Goal: Transaction & Acquisition: Download file/media

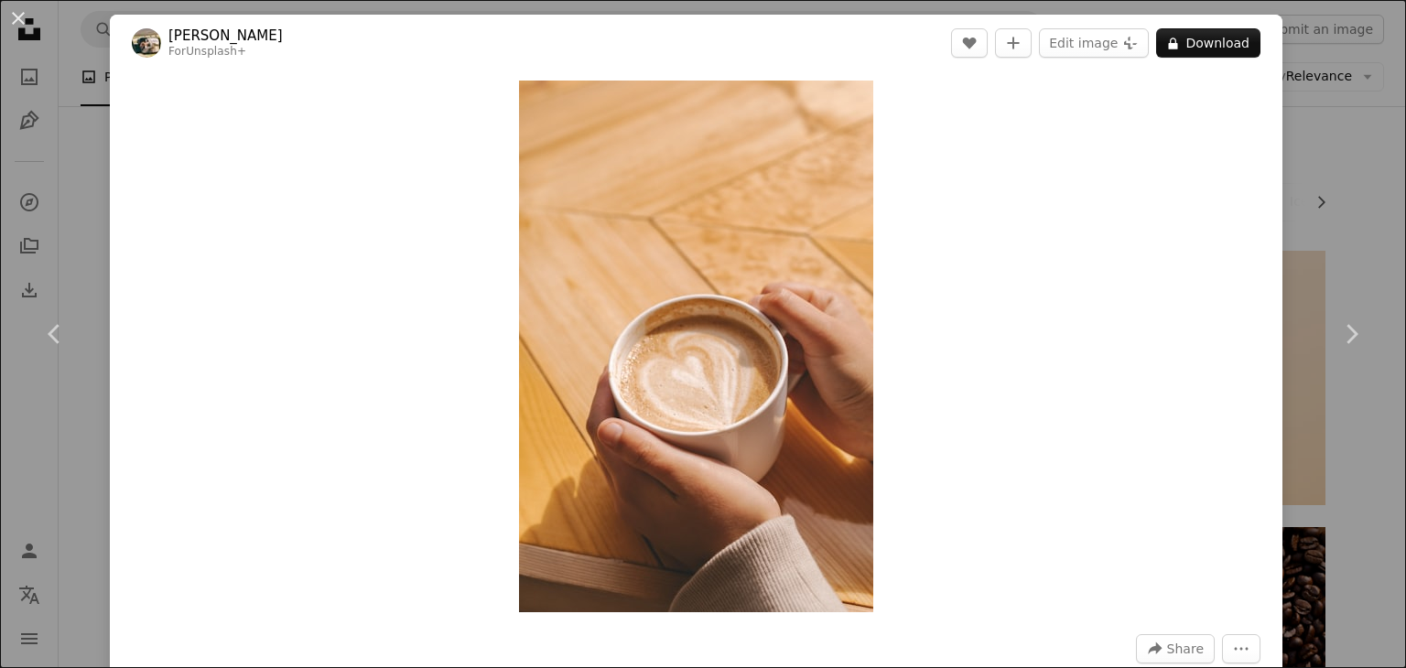
scroll to position [13332, 0]
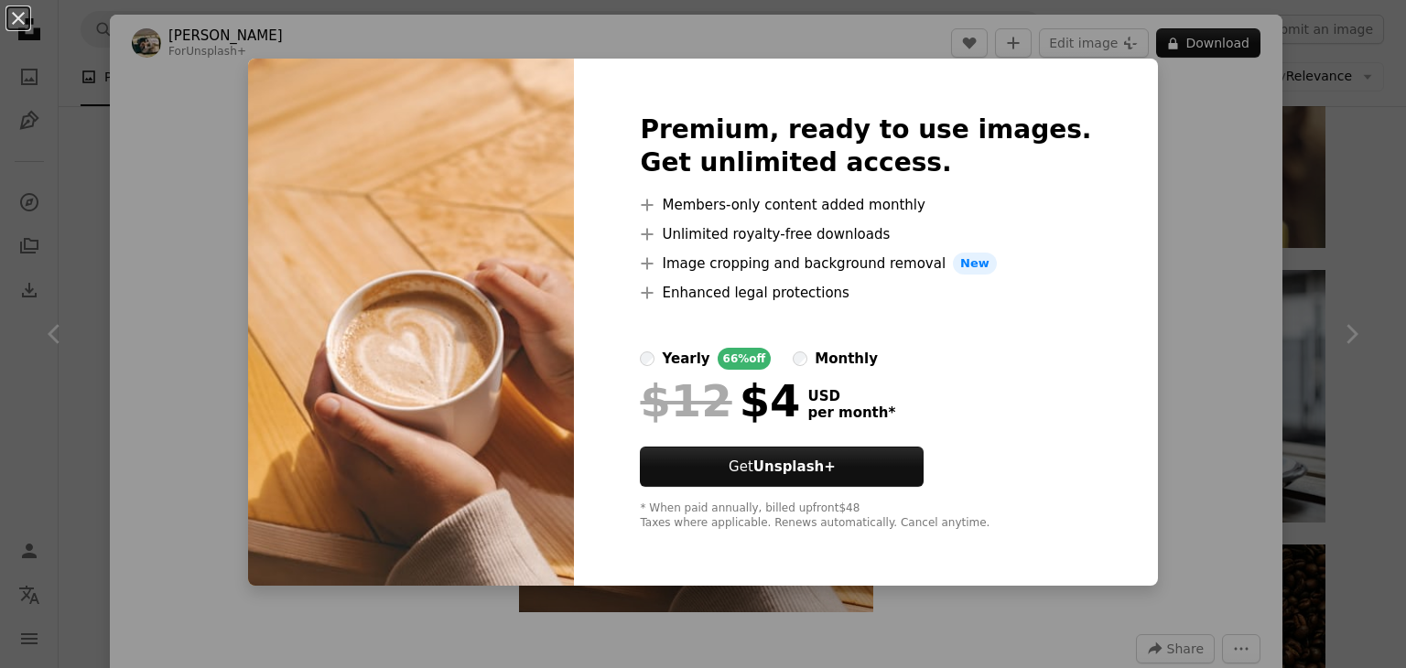
click at [1180, 221] on div "An X shape Premium, ready to use images. Get unlimited access. A plus sign Memb…" at bounding box center [703, 334] width 1406 height 668
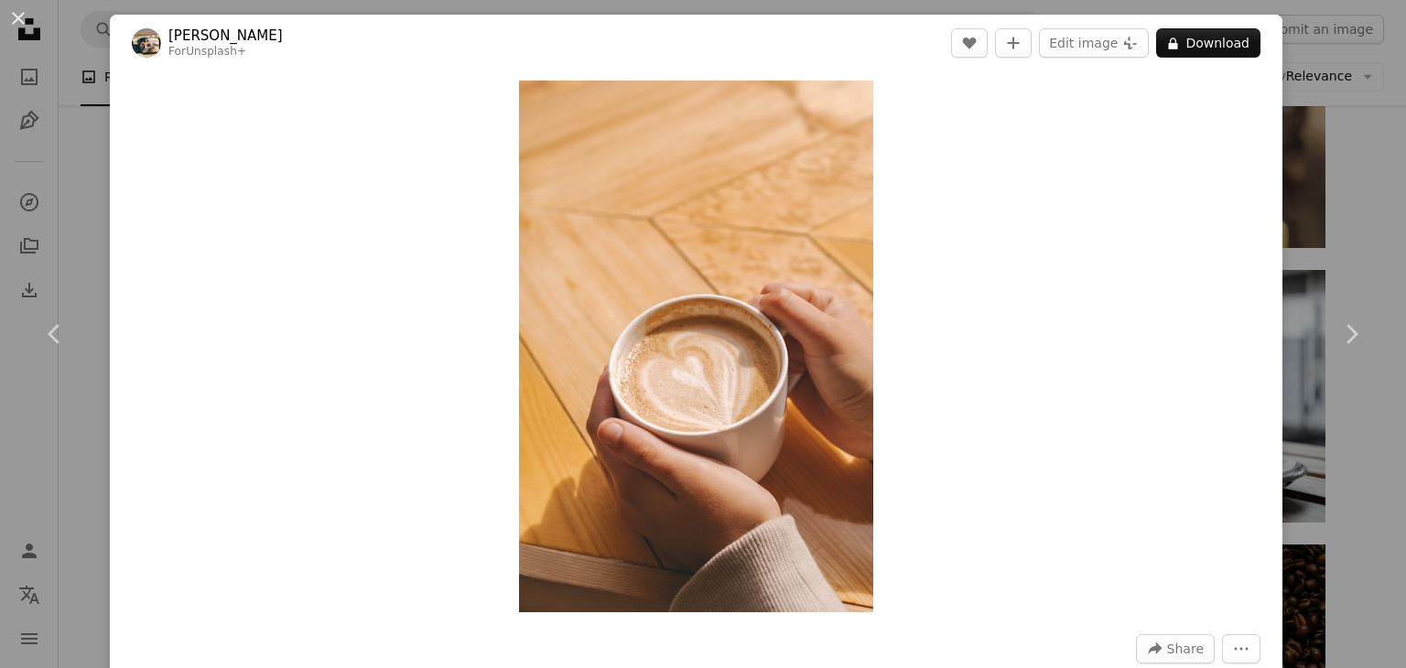
click at [11, 19] on button "An X shape" at bounding box center [18, 18] width 22 height 22
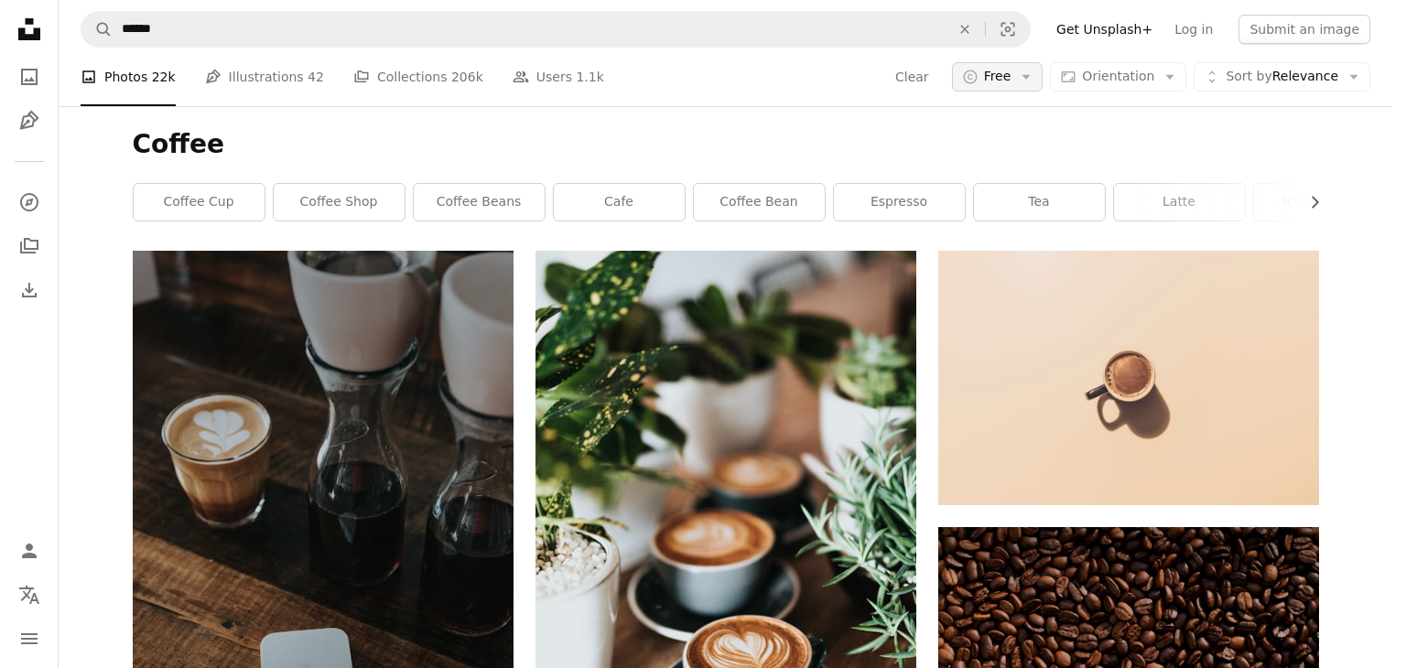
click at [1032, 73] on icon "Arrow down" at bounding box center [1026, 77] width 16 height 16
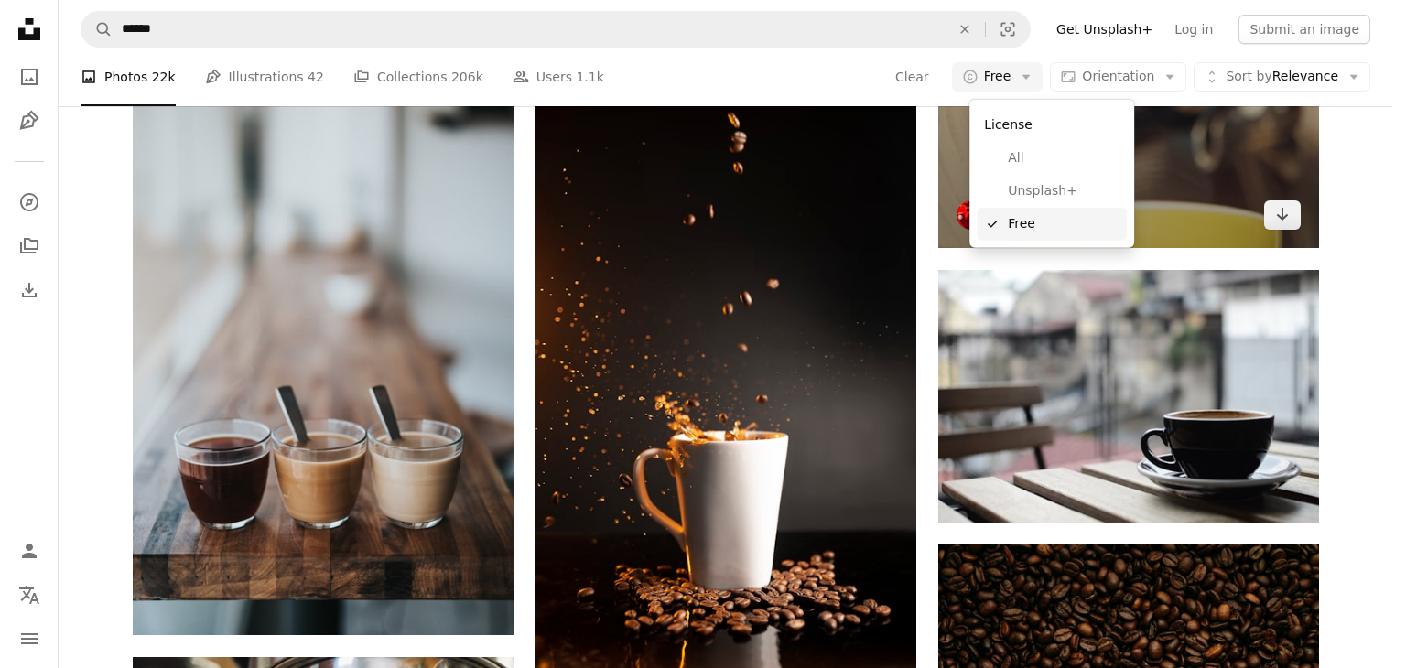
click at [1036, 215] on span "Free" at bounding box center [1064, 224] width 112 height 18
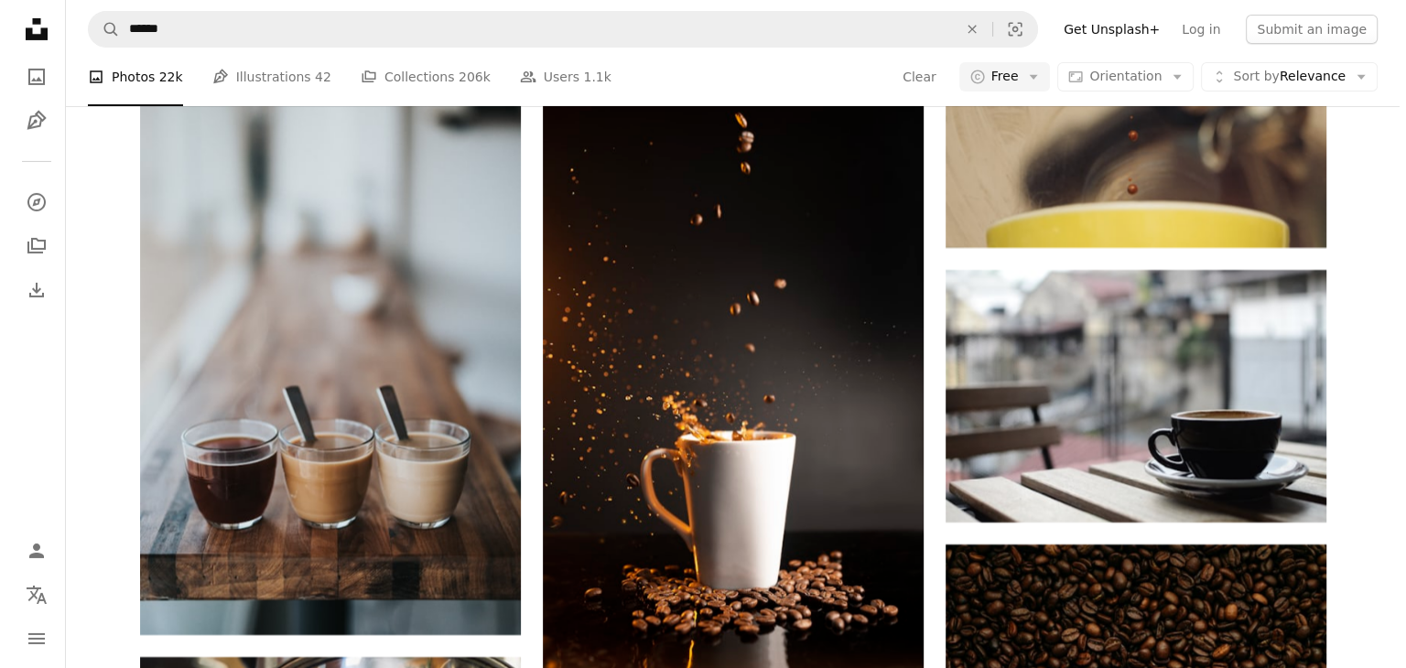
scroll to position [15803, 0]
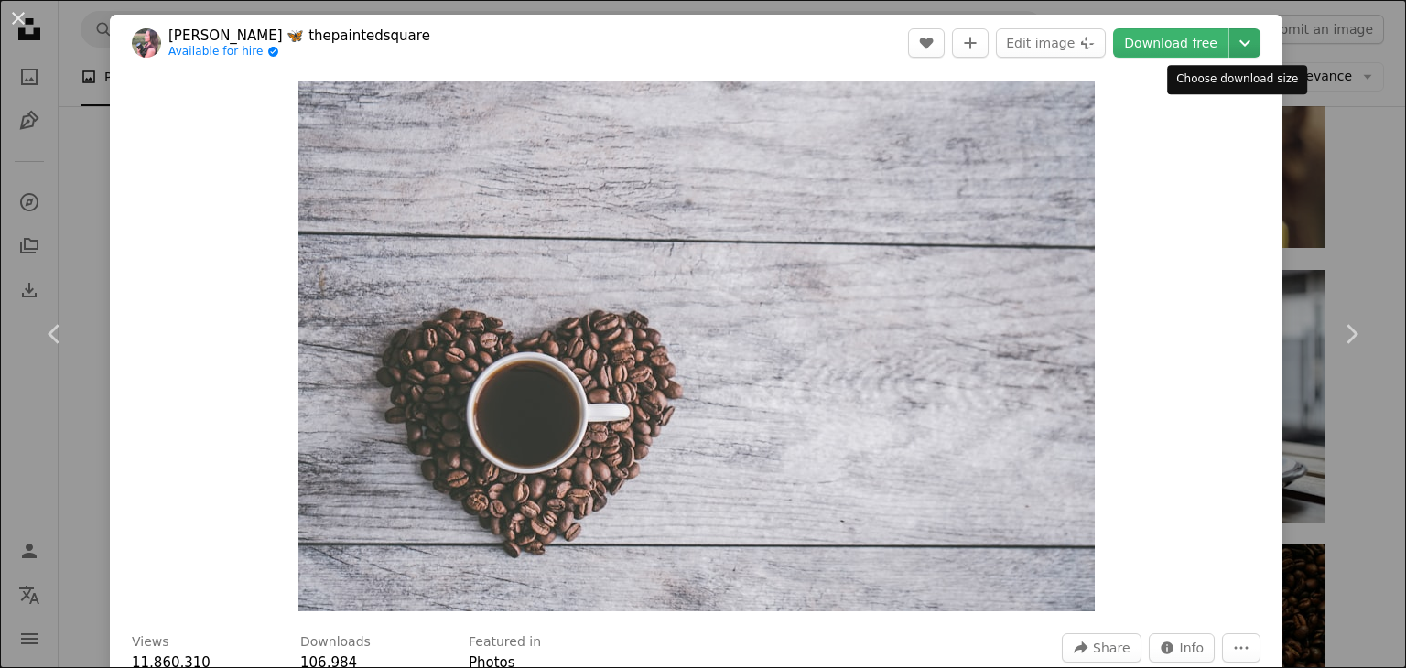
click at [1230, 39] on icon "Chevron down" at bounding box center [1244, 43] width 29 height 22
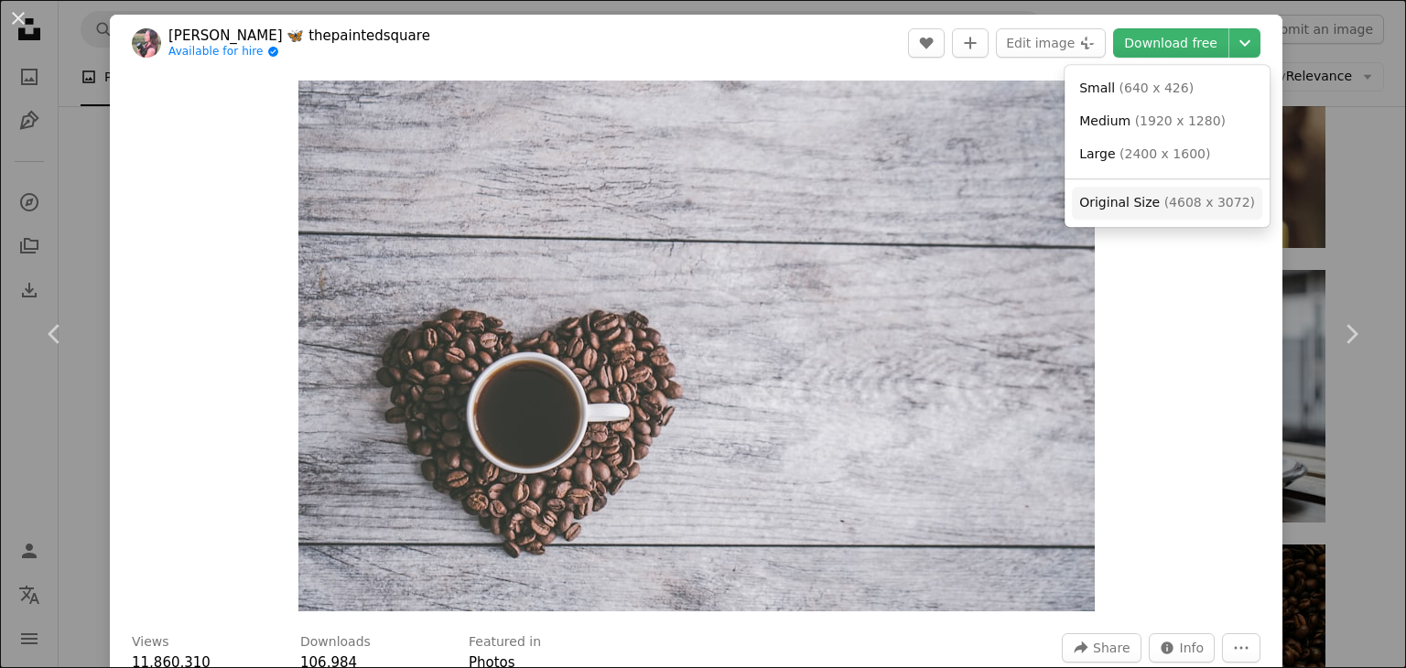
click at [1170, 191] on link "Original Size ( 4608 x 3072 )" at bounding box center [1167, 203] width 190 height 33
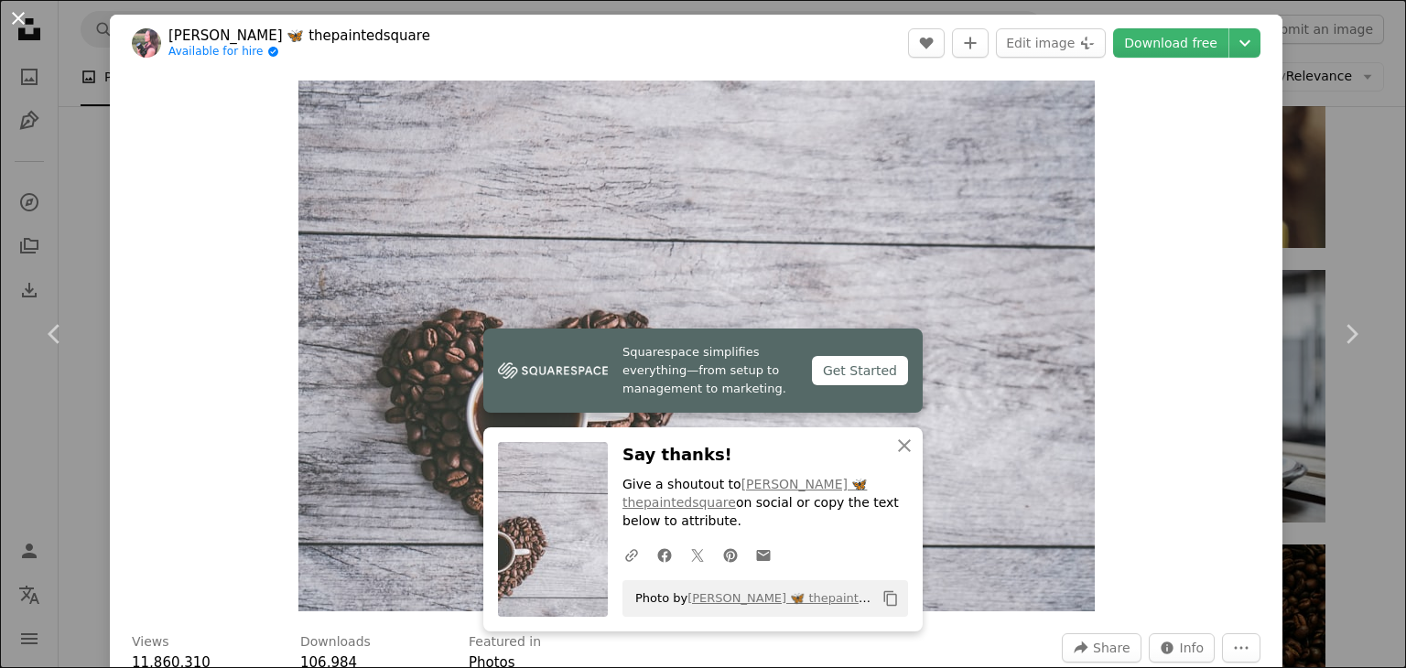
click at [23, 23] on button "An X shape" at bounding box center [18, 18] width 22 height 22
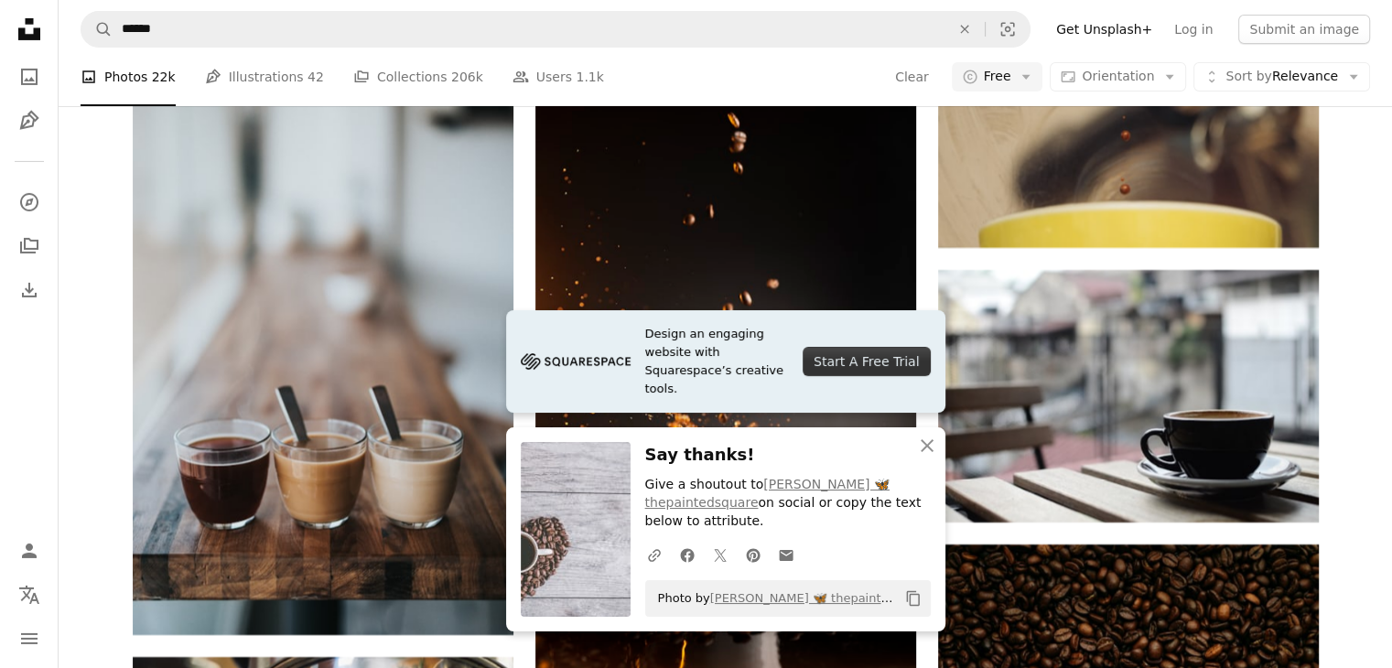
scroll to position [16169, 0]
click at [924, 447] on icon "button" at bounding box center [927, 445] width 13 height 13
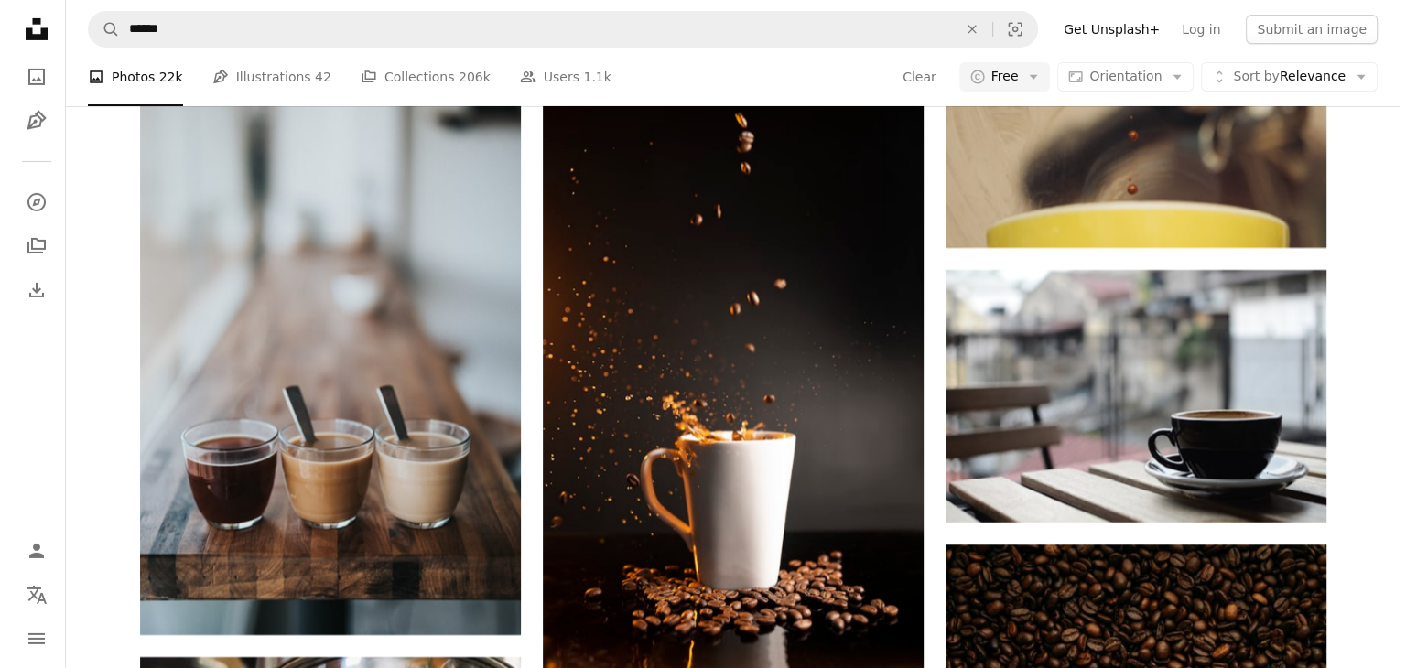
scroll to position [24314, 0]
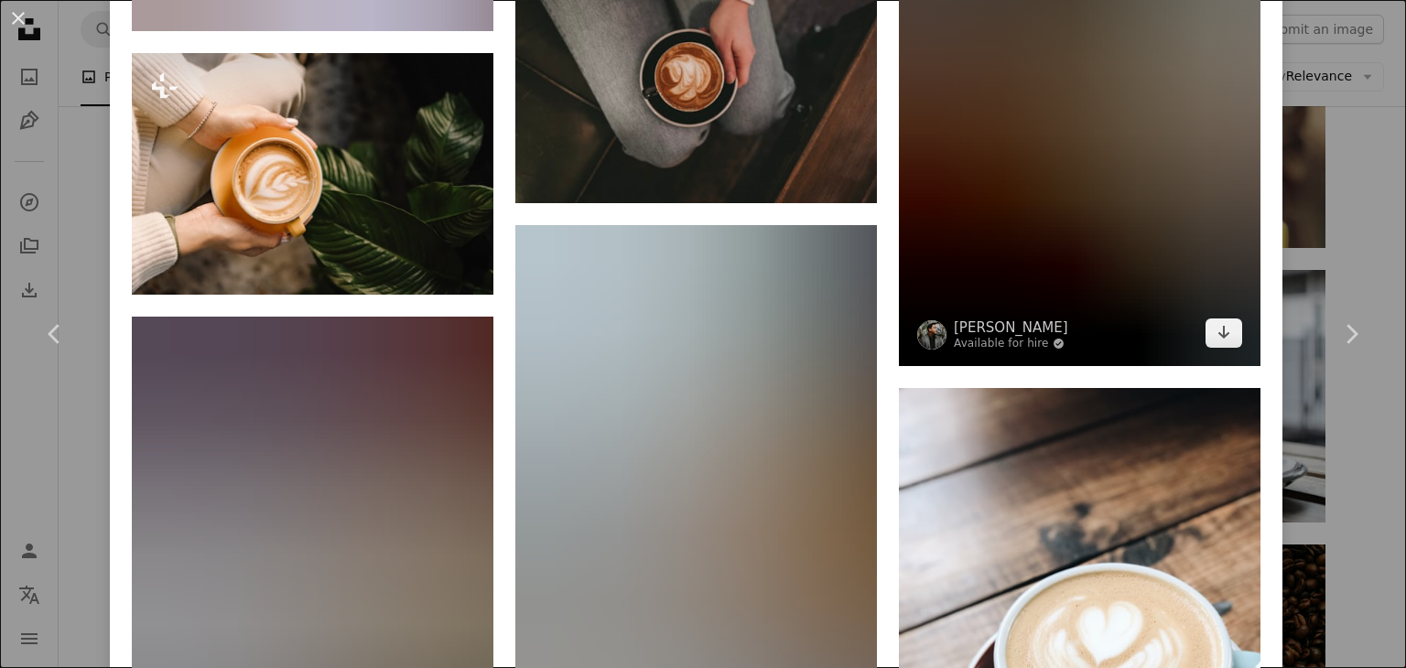
scroll to position [10026, 0]
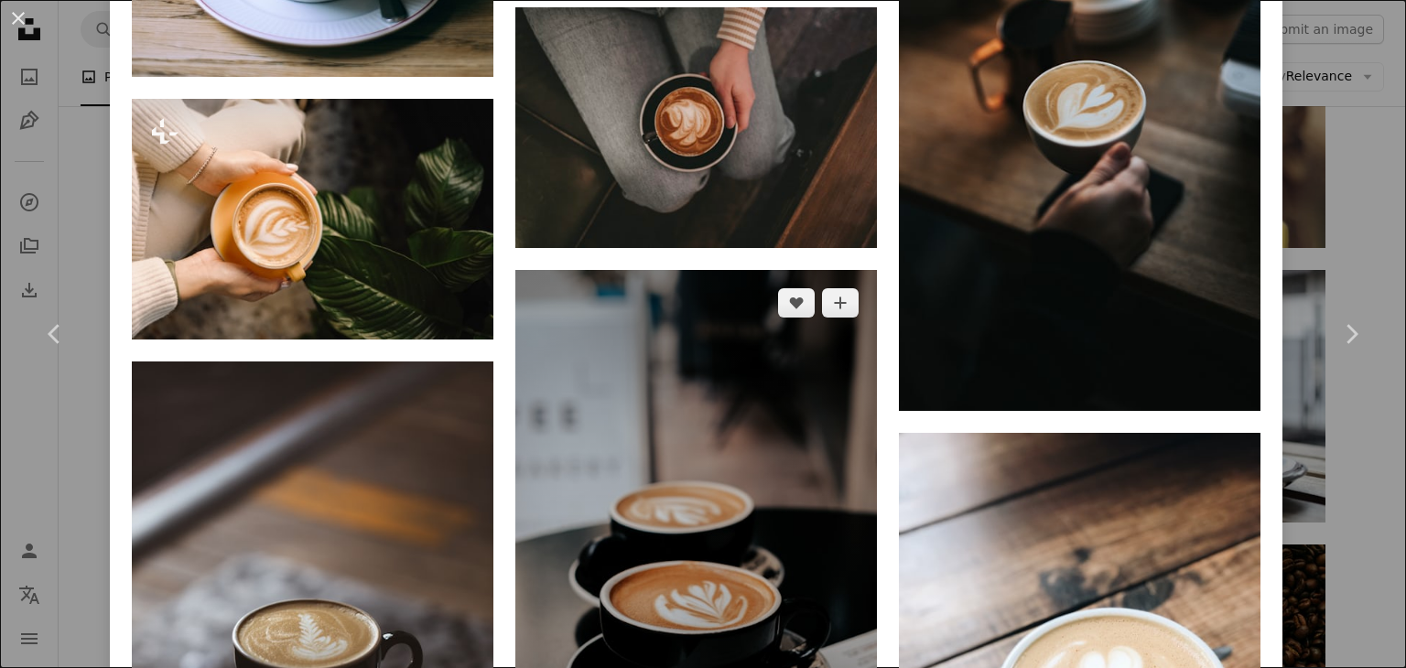
click at [681, 270] on img at bounding box center [695, 541] width 361 height 543
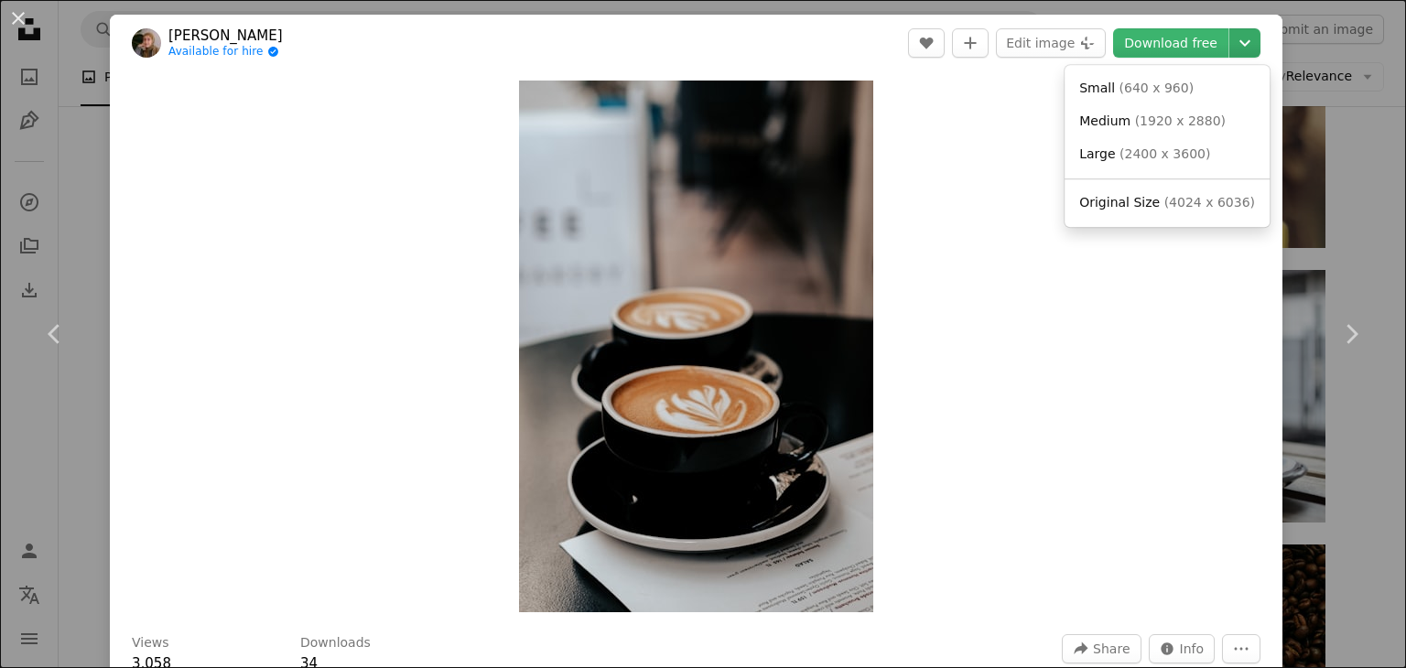
click at [1230, 41] on icon "Chevron down" at bounding box center [1244, 43] width 29 height 22
click at [1166, 197] on span "( 4024 x 6036 )" at bounding box center [1209, 202] width 91 height 15
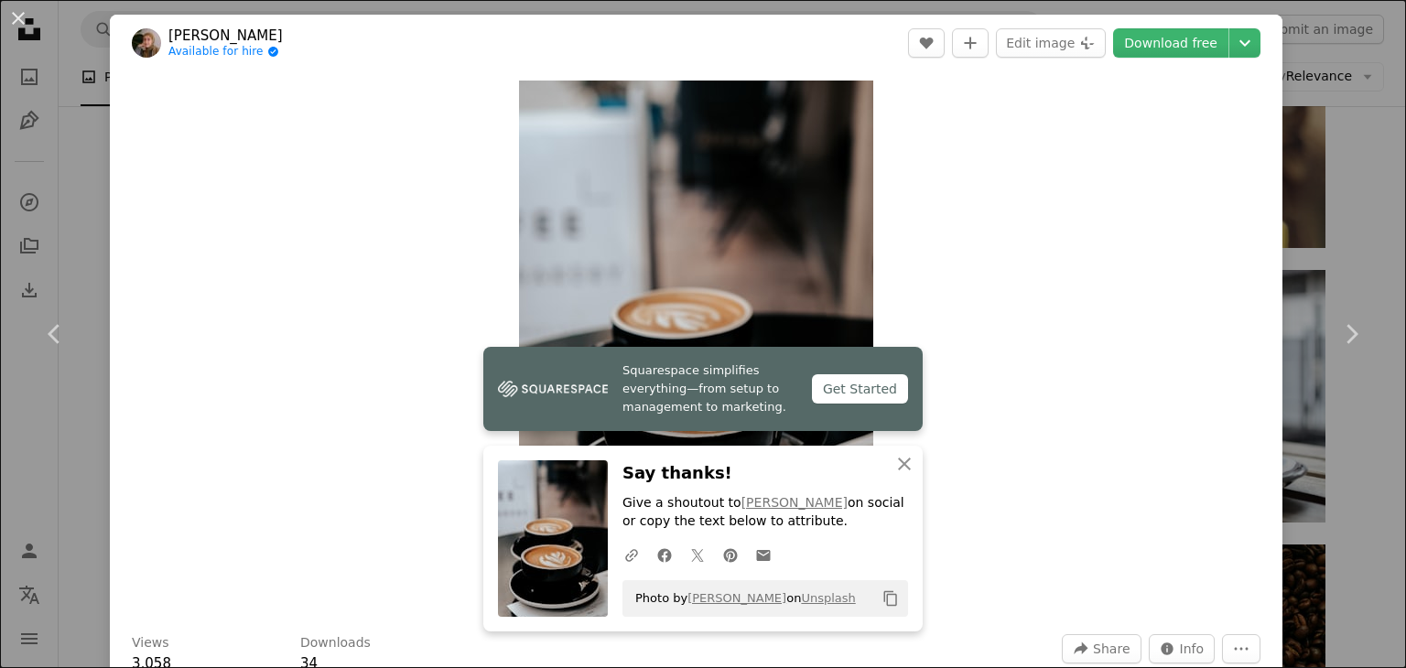
drag, startPoint x: 1218, startPoint y: 469, endPoint x: 1216, endPoint y: 453, distance: 16.6
click at [1218, 469] on div "Zoom in" at bounding box center [696, 346] width 1172 height 550
click at [1230, 35] on icon "Chevron down" at bounding box center [1244, 43] width 29 height 22
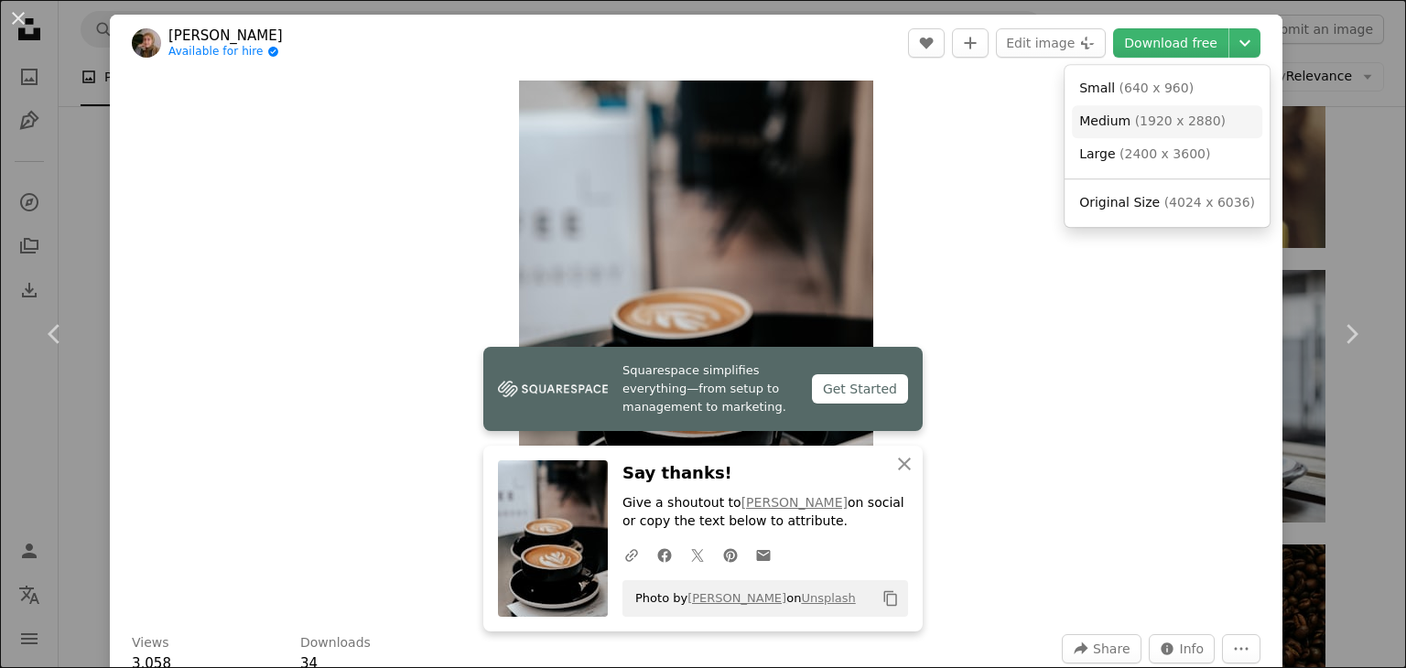
click at [1219, 116] on link "Medium ( 1920 x 2880 )" at bounding box center [1167, 121] width 190 height 33
